Goal: Navigation & Orientation: Find specific page/section

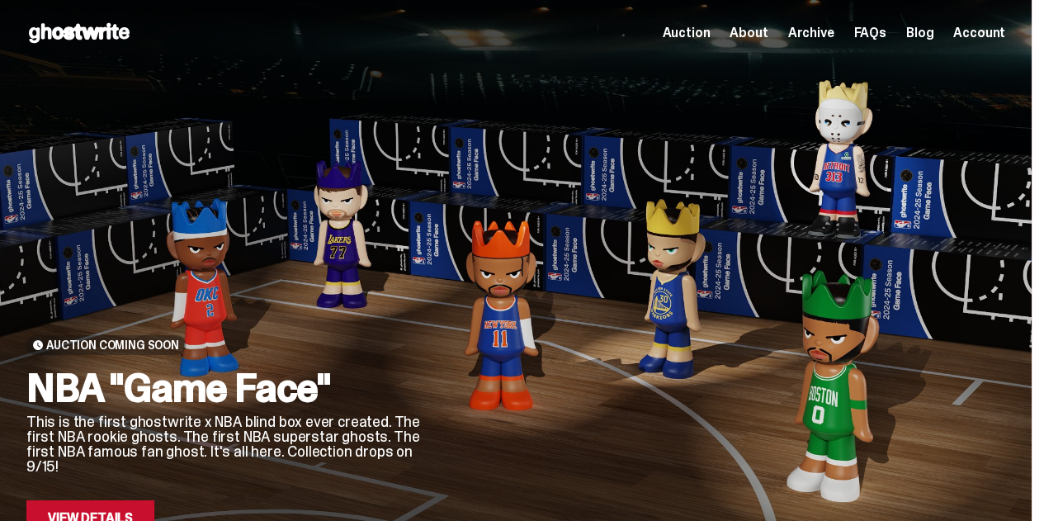
click at [804, 33] on span "Archive" at bounding box center [810, 32] width 46 height 13
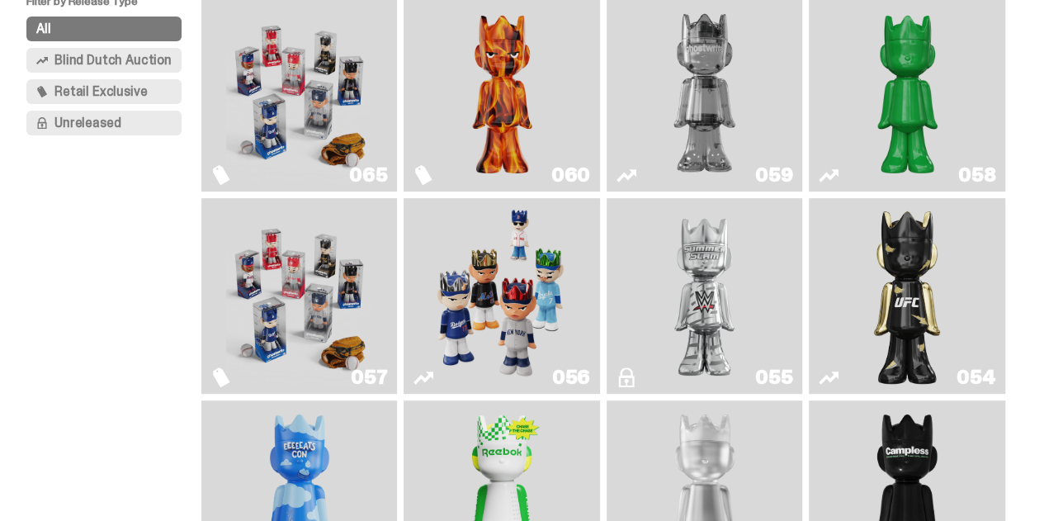
scroll to position [198, 0]
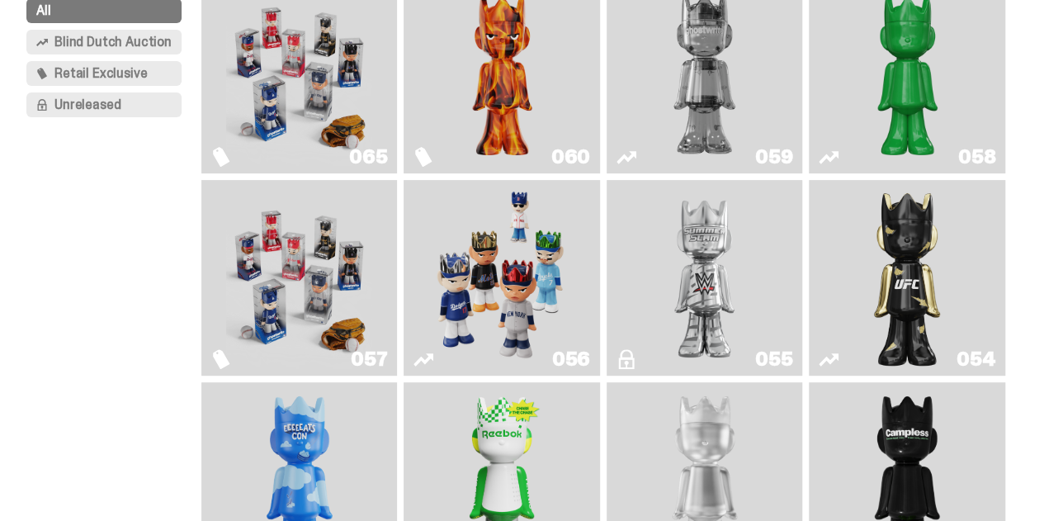
click at [699, 255] on img "I Was There SummerSlam" at bounding box center [704, 278] width 146 height 183
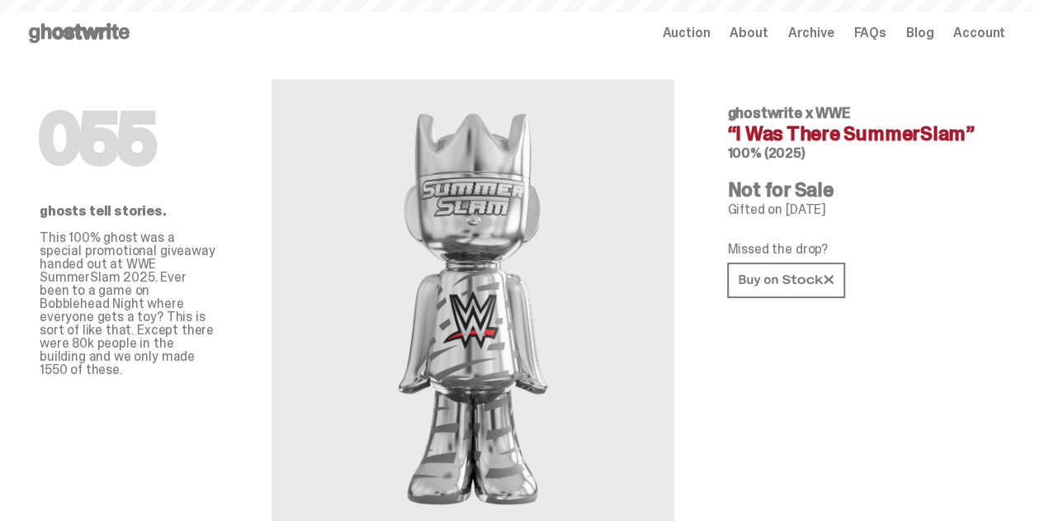
scroll to position [198, 0]
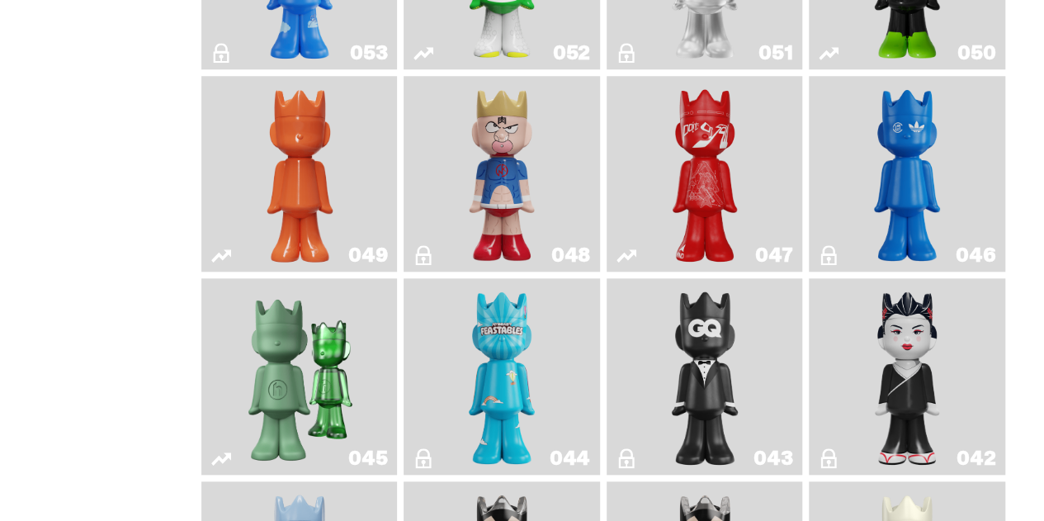
scroll to position [753, 0]
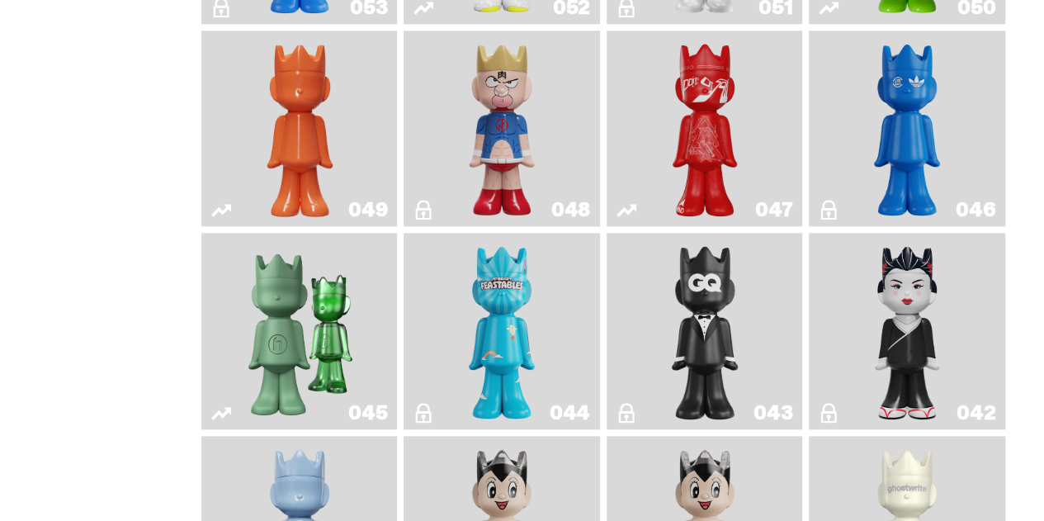
click at [685, 123] on img "Skip" at bounding box center [704, 128] width 79 height 183
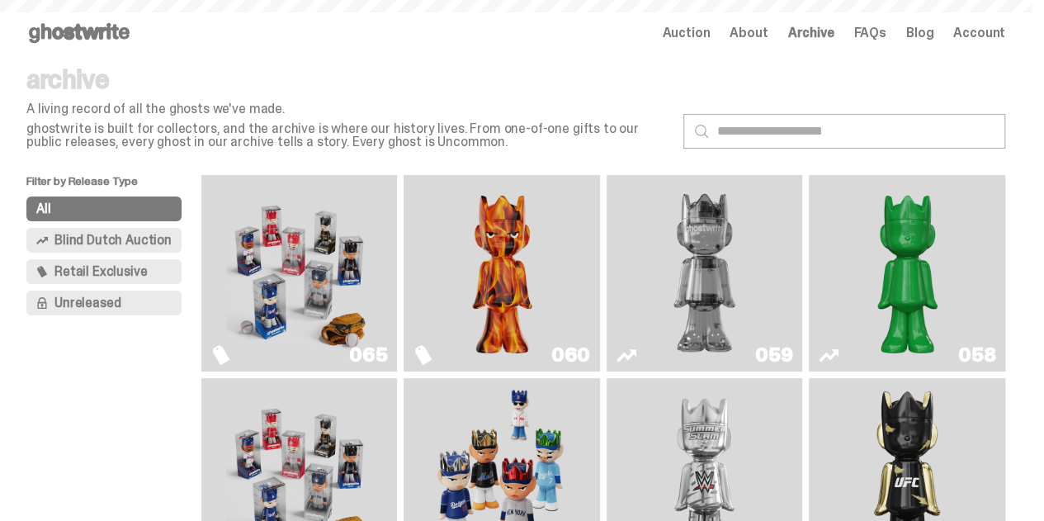
scroll to position [753, 0]
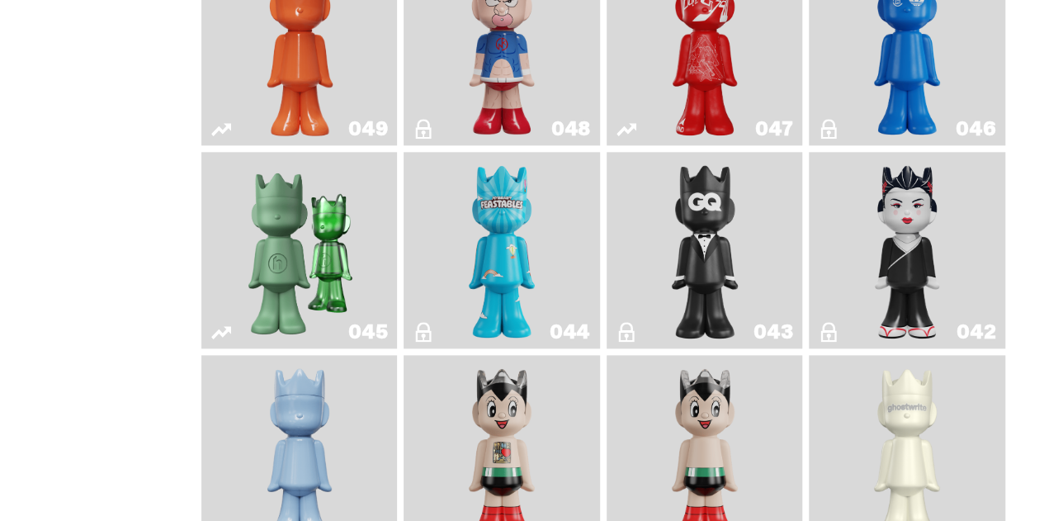
scroll to position [1017, 0]
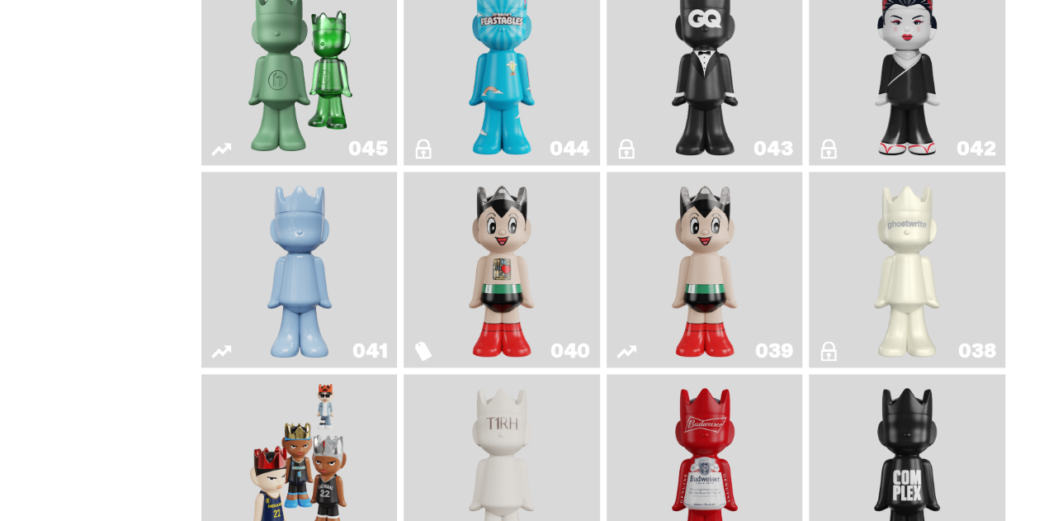
click at [716, 272] on img "Astro Boy" at bounding box center [704, 269] width 79 height 183
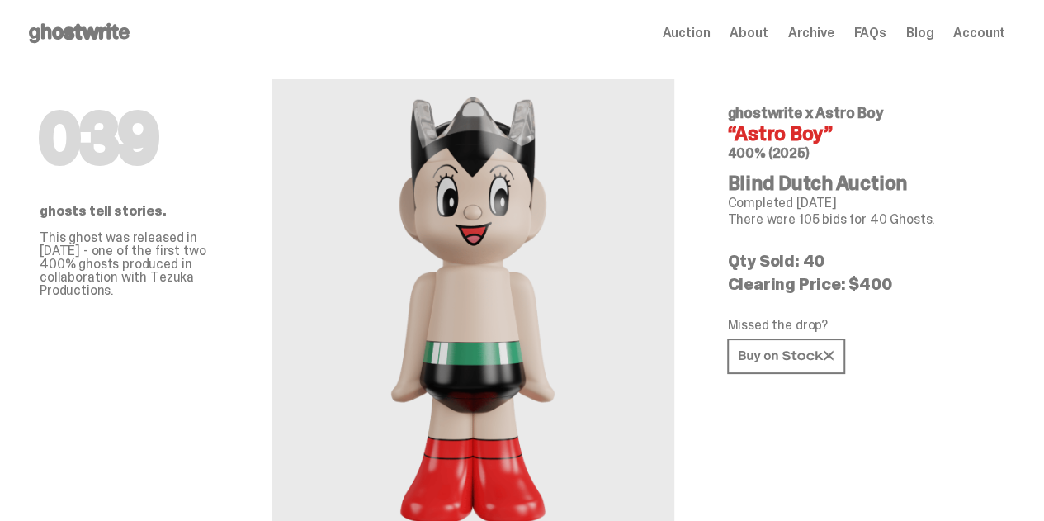
click at [809, 35] on span "Archive" at bounding box center [810, 32] width 46 height 13
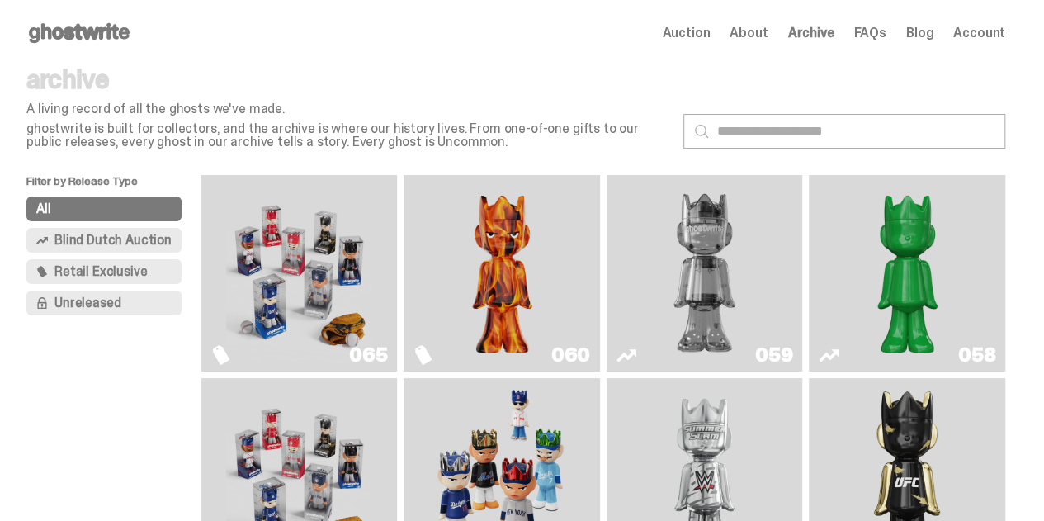
click at [697, 35] on span "Auction" at bounding box center [686, 32] width 48 height 13
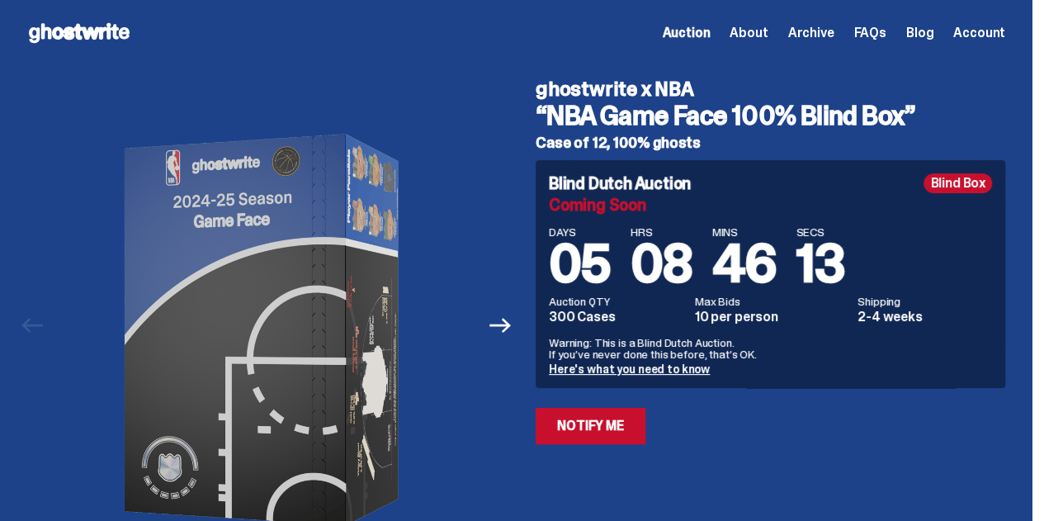
click at [98, 41] on icon at bounding box center [79, 33] width 106 height 26
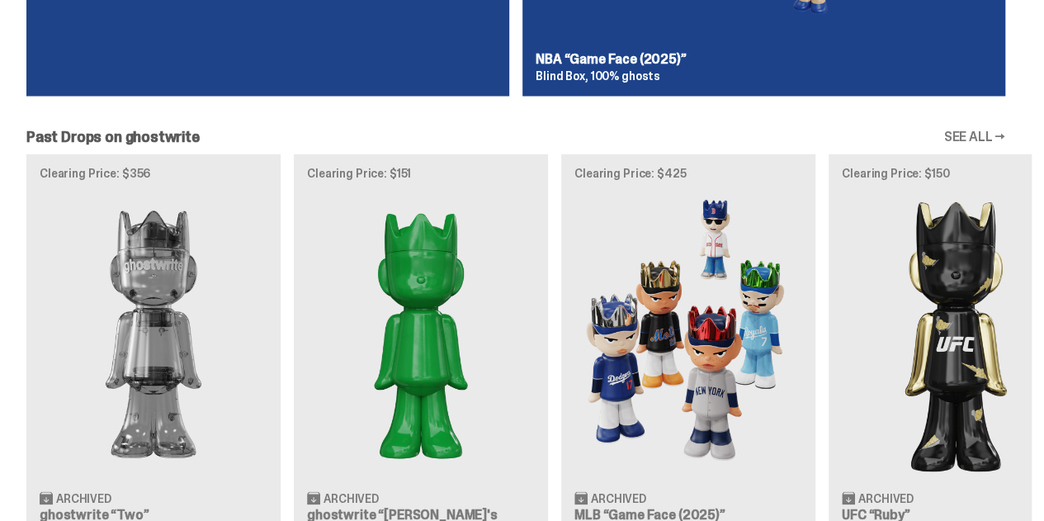
scroll to position [1446, 0]
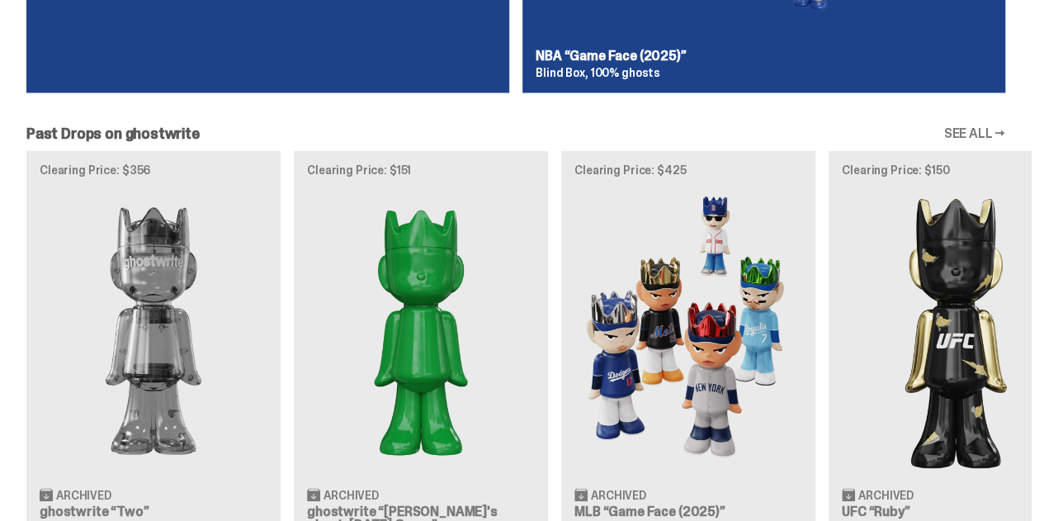
click at [970, 125] on div "Past Drops on ghostwrite SEE ALL → Clearing Price: $356 Archived ghostwrite “Tw…" at bounding box center [516, 342] width 1032 height 434
click at [971, 126] on link "SEE ALL →" at bounding box center [974, 132] width 62 height 13
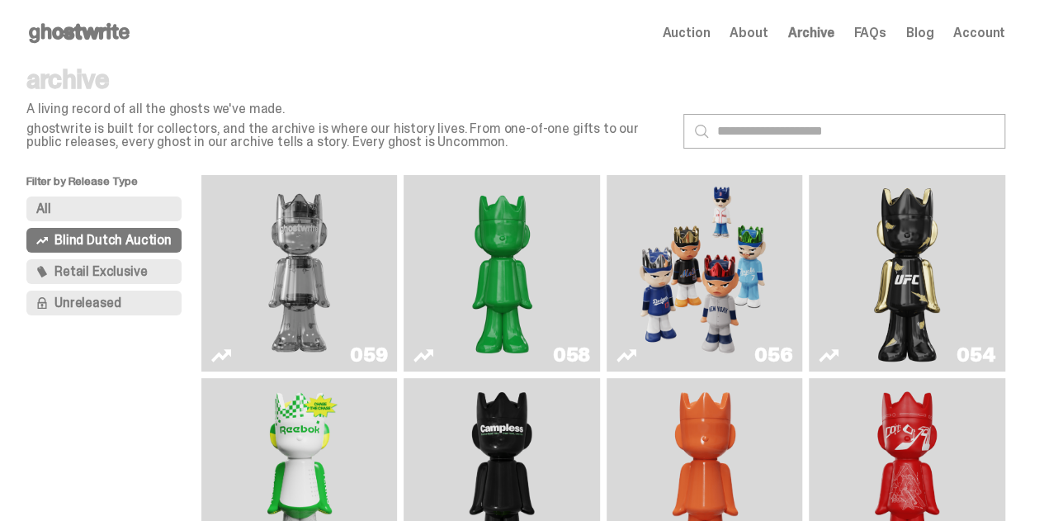
click at [88, 265] on span "Retail Exclusive" at bounding box center [100, 271] width 92 height 13
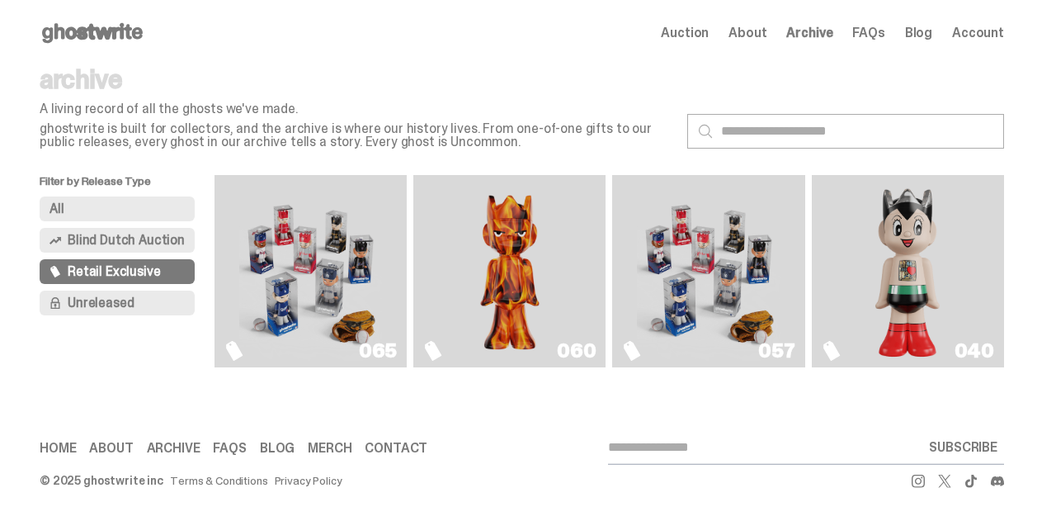
click at [102, 207] on button "All" at bounding box center [117, 208] width 155 height 25
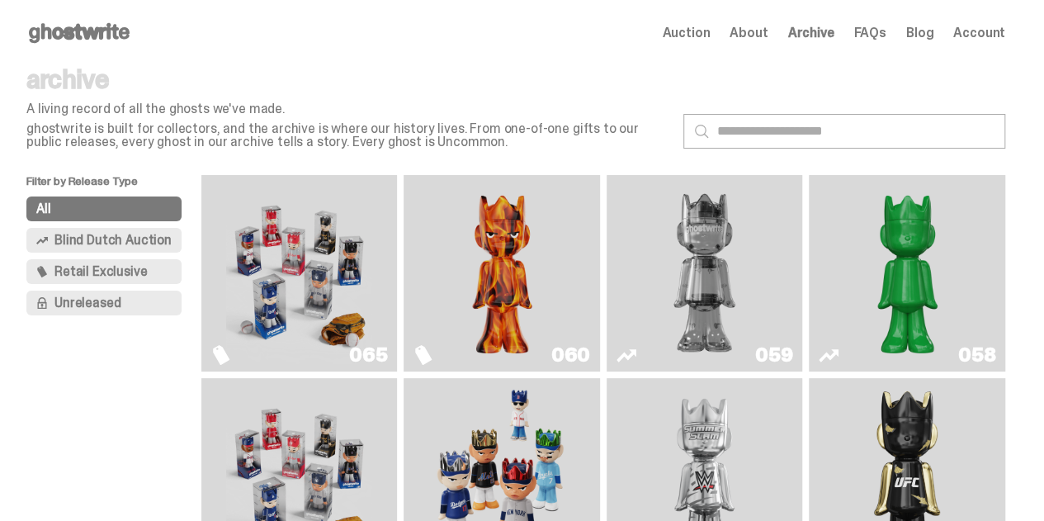
click at [104, 306] on span "Unreleased" at bounding box center [87, 302] width 66 height 13
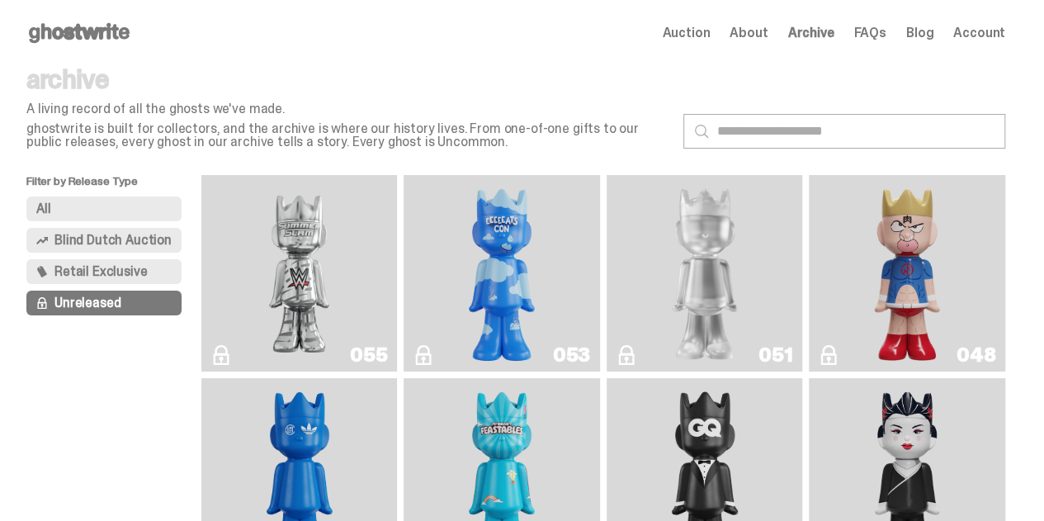
click at [111, 37] on icon at bounding box center [79, 33] width 106 height 26
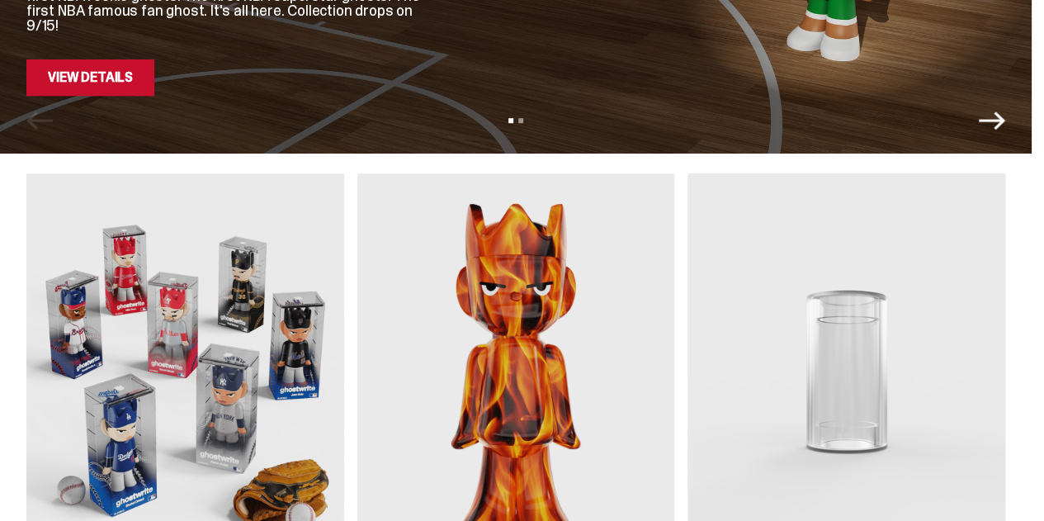
scroll to position [444, 0]
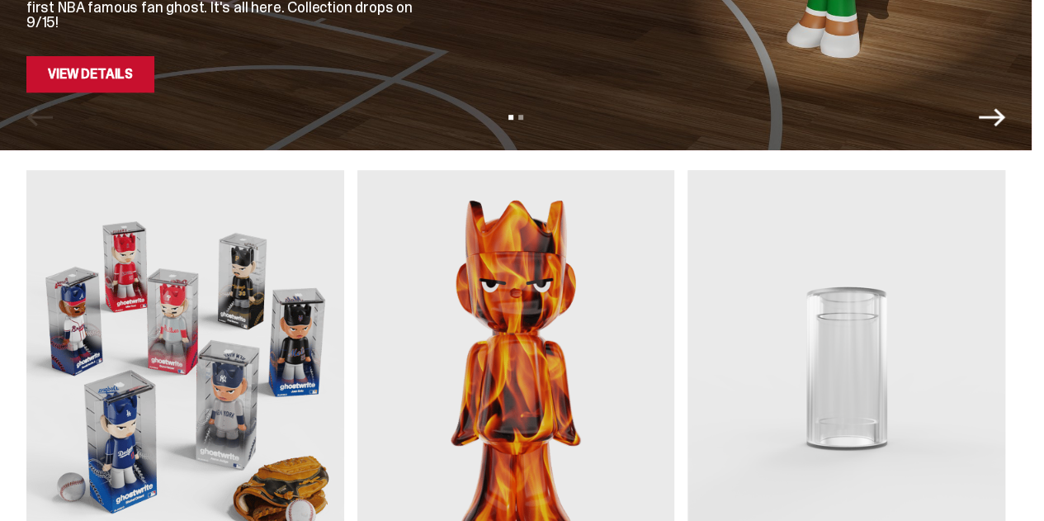
click at [1005, 111] on icon "Next" at bounding box center [992, 117] width 26 height 18
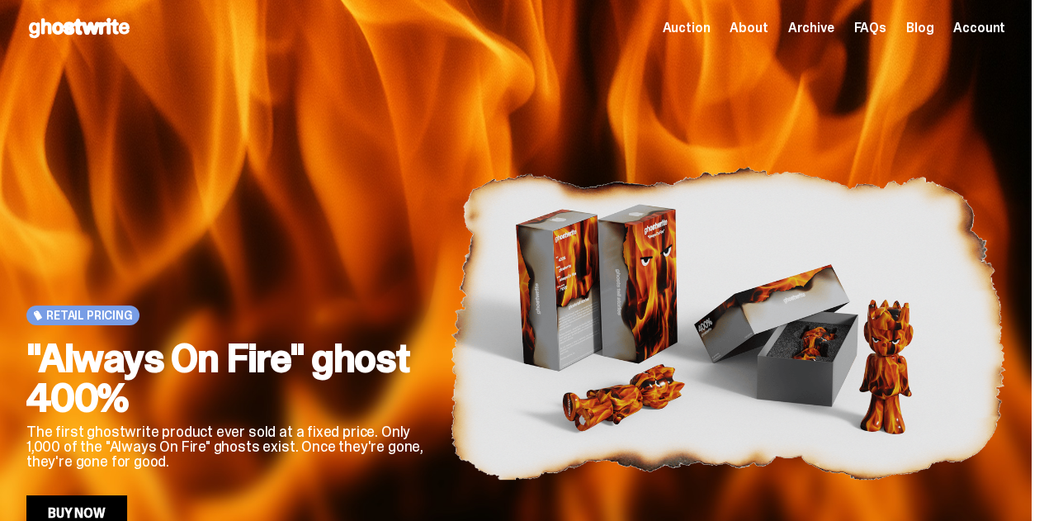
scroll to position [0, 0]
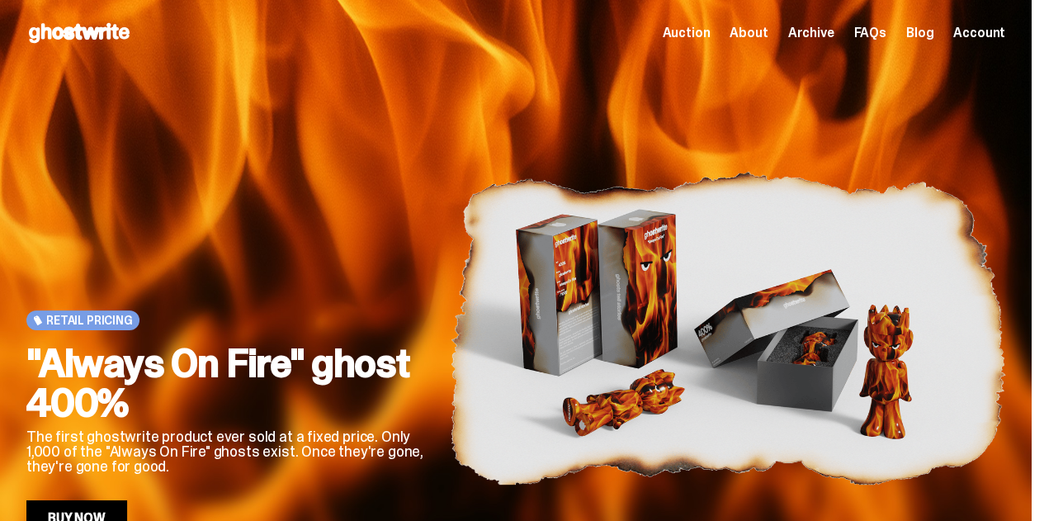
click at [91, 38] on use at bounding box center [79, 33] width 101 height 20
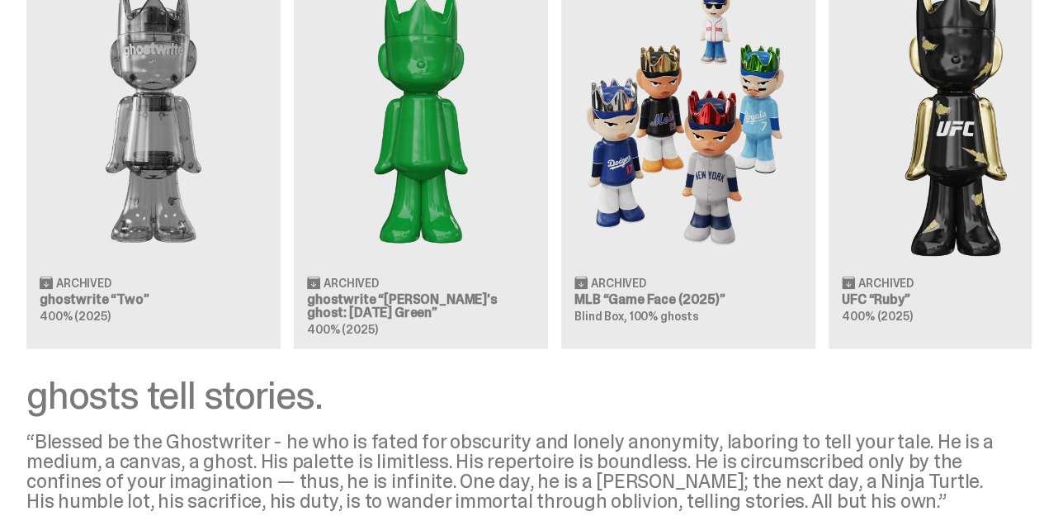
scroll to position [1745, 0]
